Goal: Navigation & Orientation: Find specific page/section

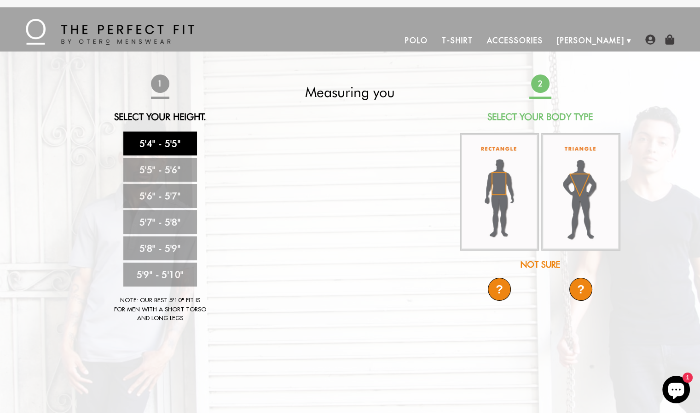
click at [544, 264] on div "Not Sure" at bounding box center [540, 265] width 163 height 12
click at [151, 140] on link "5'4" - 5'5"" at bounding box center [160, 144] width 74 height 24
click at [499, 289] on div "?" at bounding box center [499, 289] width 23 height 23
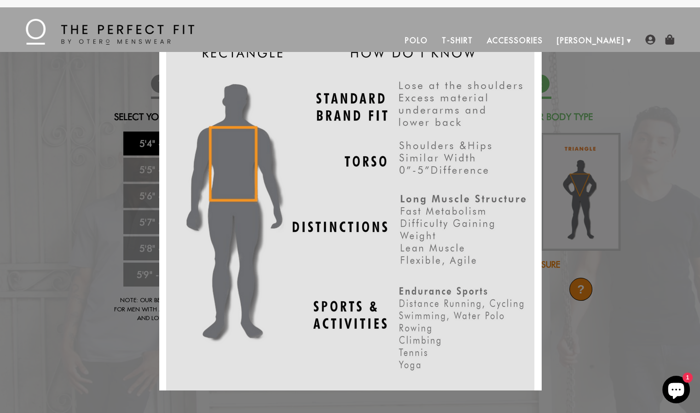
click at [554, 302] on div "X" at bounding box center [350, 206] width 700 height 413
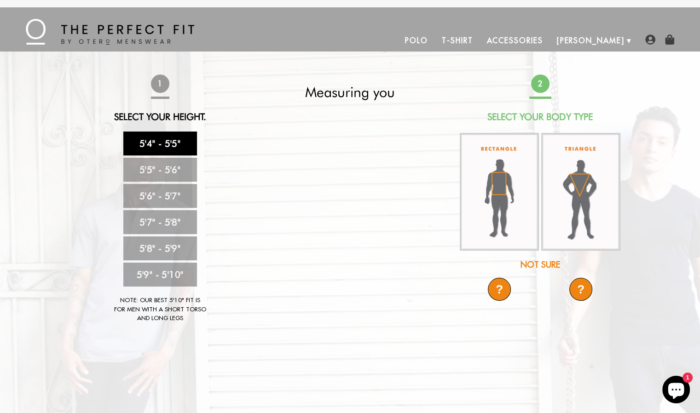
click at [583, 290] on div "?" at bounding box center [581, 289] width 23 height 23
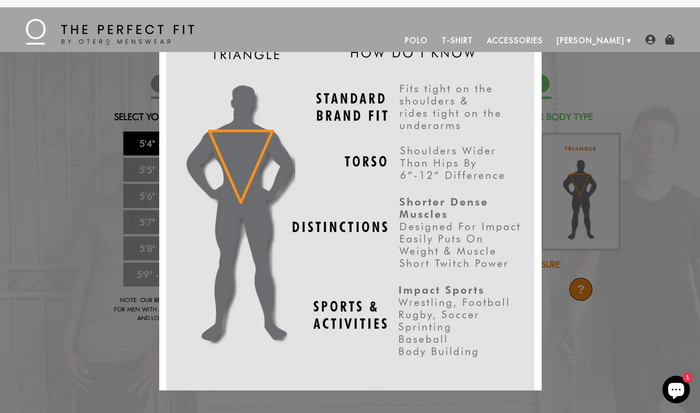
click at [651, 304] on div "X" at bounding box center [350, 206] width 700 height 413
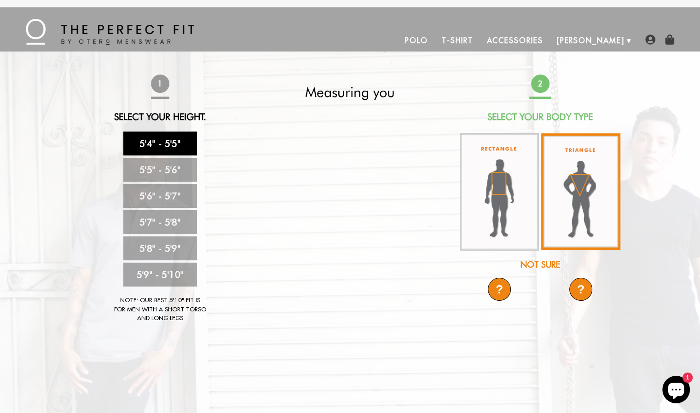
click at [591, 224] on img at bounding box center [580, 192] width 79 height 116
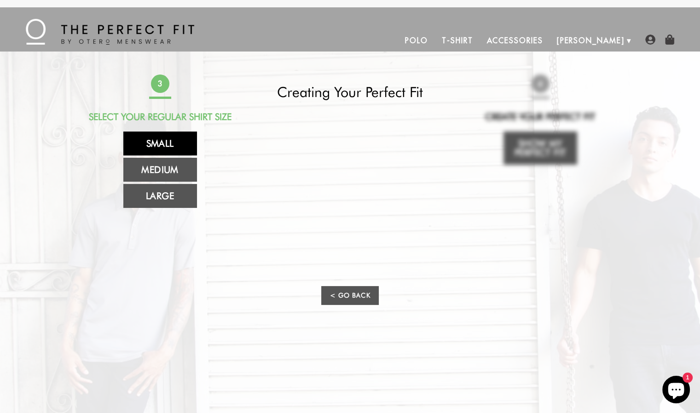
click at [174, 152] on link "Small" at bounding box center [160, 144] width 74 height 24
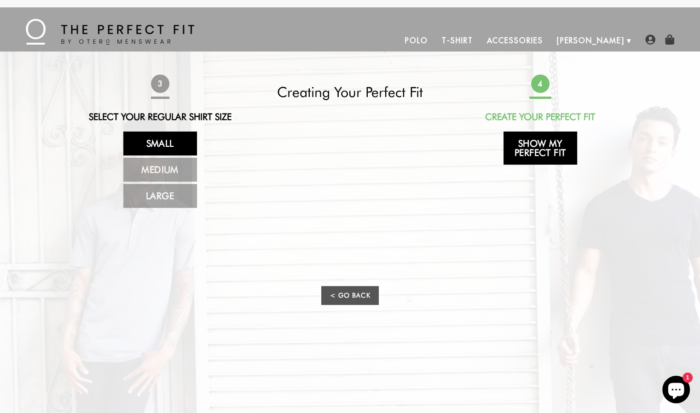
click at [525, 156] on link "Show My Perfect Fit" at bounding box center [541, 148] width 74 height 33
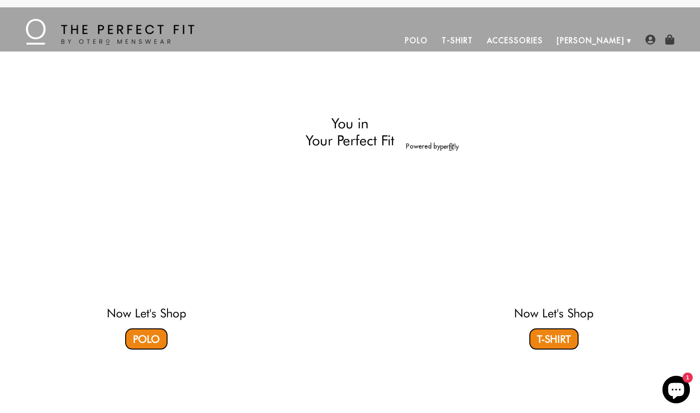
select select "triangle"
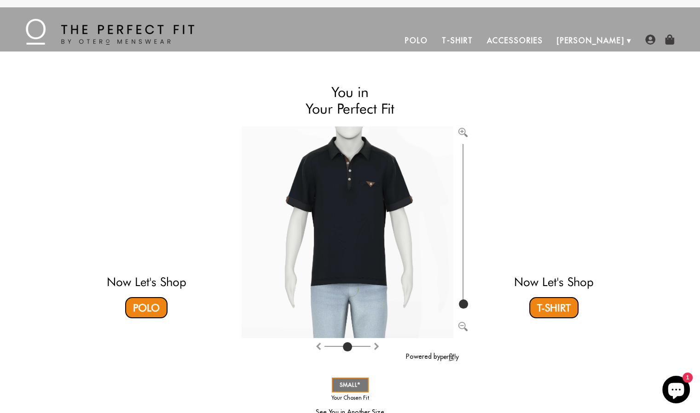
click at [545, 41] on link "Accessories" at bounding box center [515, 40] width 70 height 22
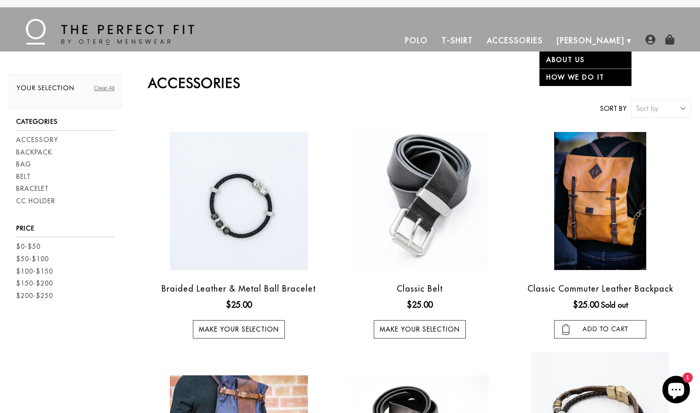
click at [599, 57] on link "About Us" at bounding box center [586, 60] width 92 height 17
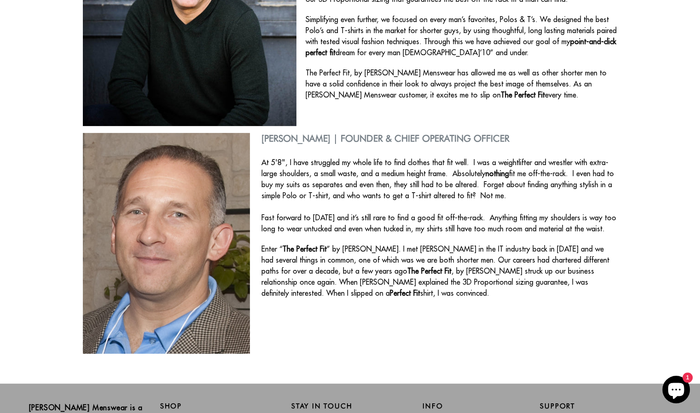
scroll to position [248, 0]
